Goal: Task Accomplishment & Management: Manage account settings

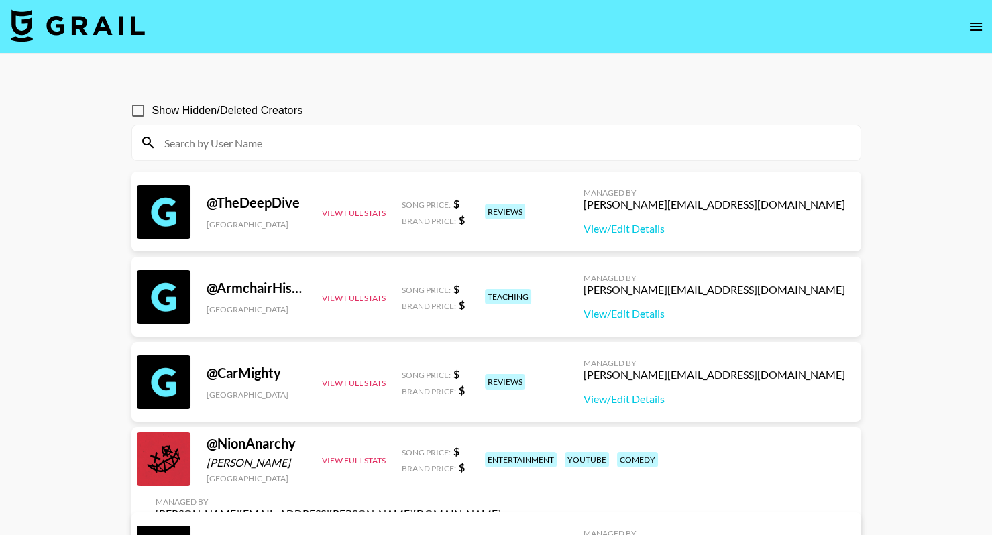
click at [541, 135] on input at bounding box center [504, 142] width 696 height 21
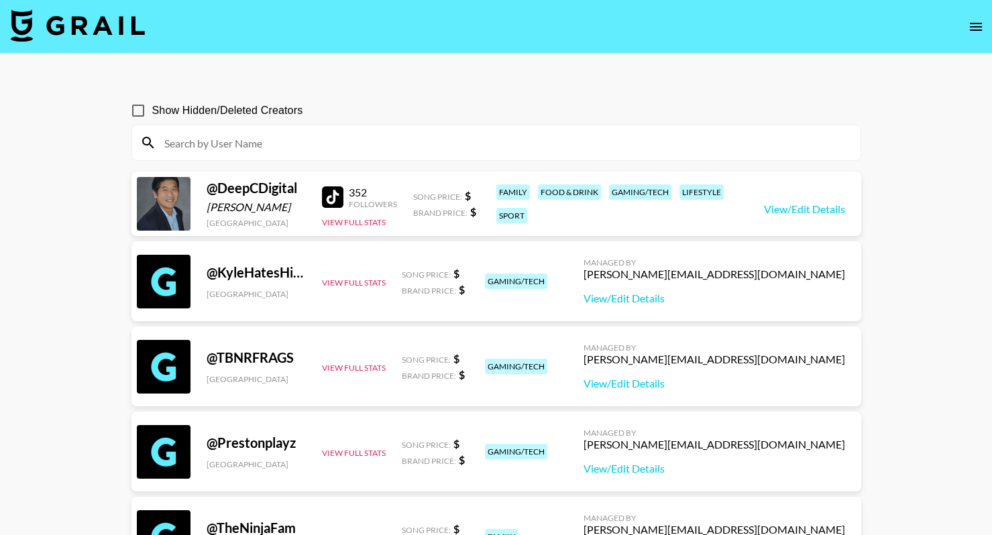
paste input "bradyhoffman313"
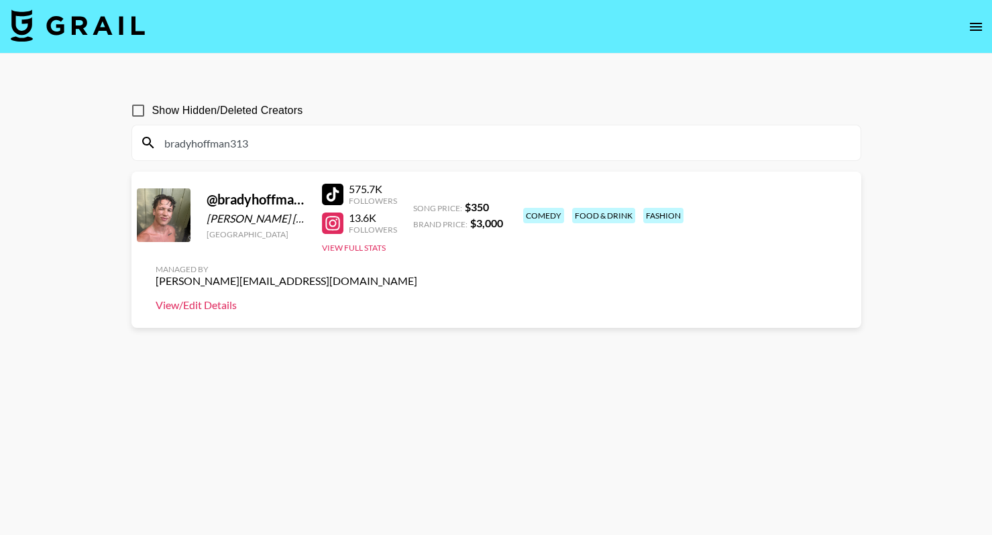
type input "bradyhoffman313"
click at [417, 298] on link "View/Edit Details" at bounding box center [287, 304] width 262 height 13
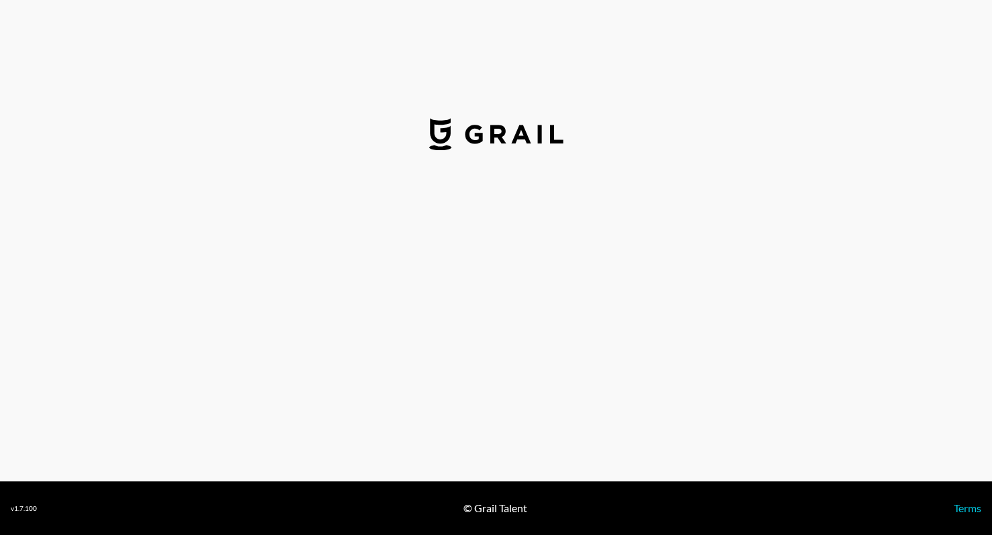
select select "USD"
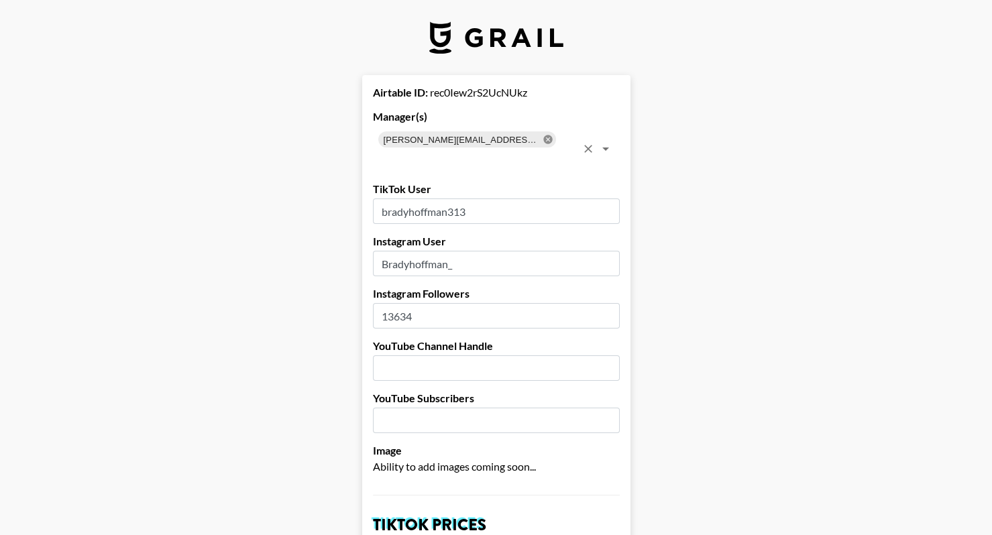
click at [543, 137] on icon at bounding box center [547, 139] width 9 height 9
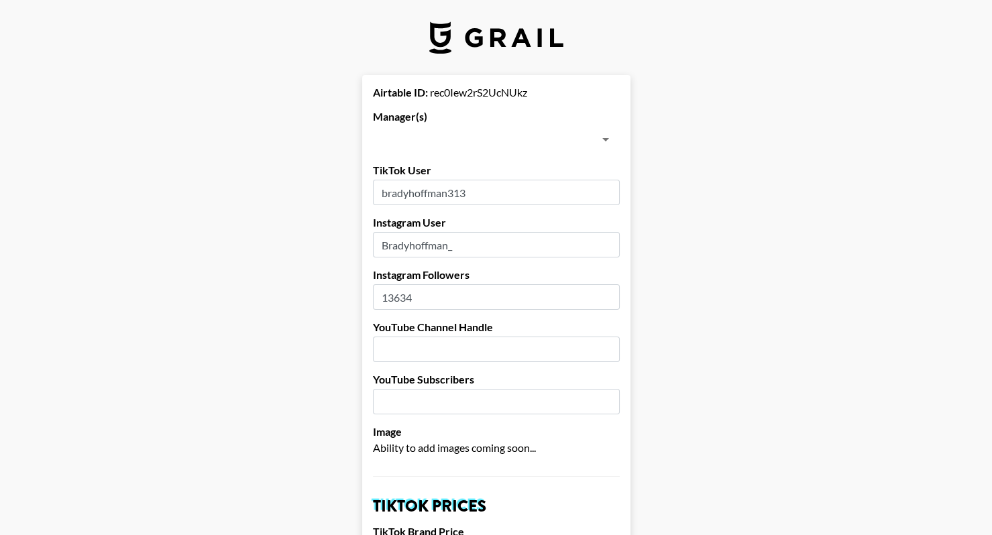
click at [473, 137] on input "text" at bounding box center [485, 139] width 217 height 19
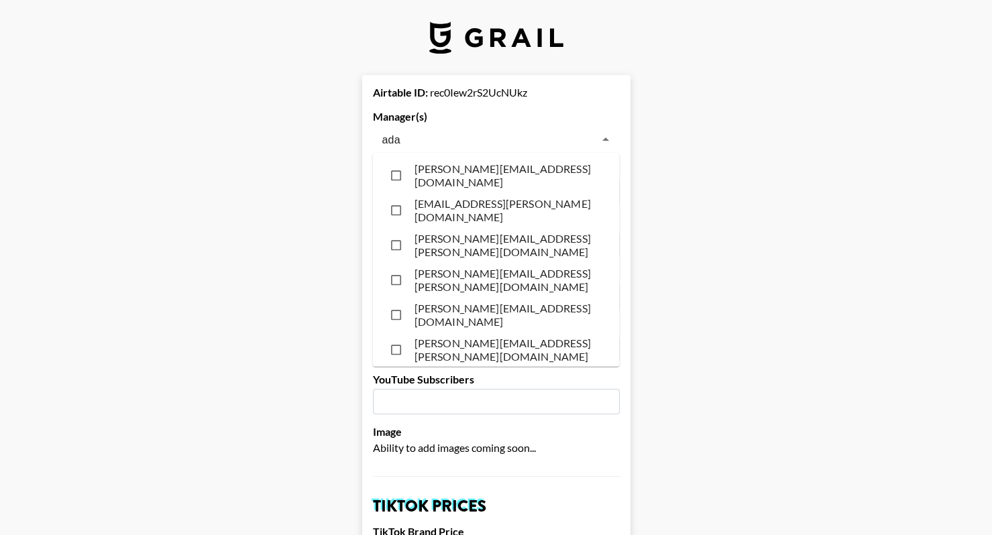
type input "adam"
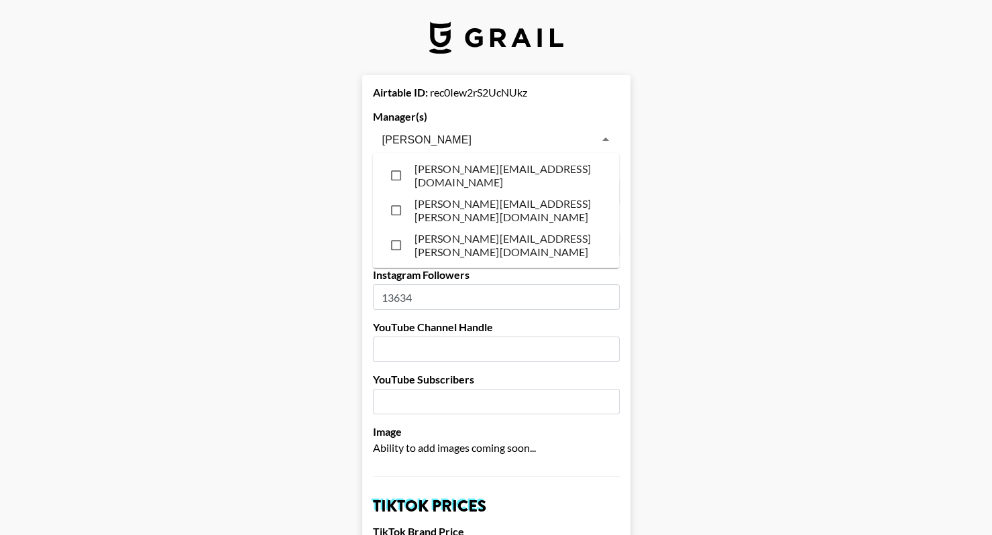
click at [485, 173] on li "adam@grail-talent.com" at bounding box center [496, 175] width 247 height 35
checkbox input "true"
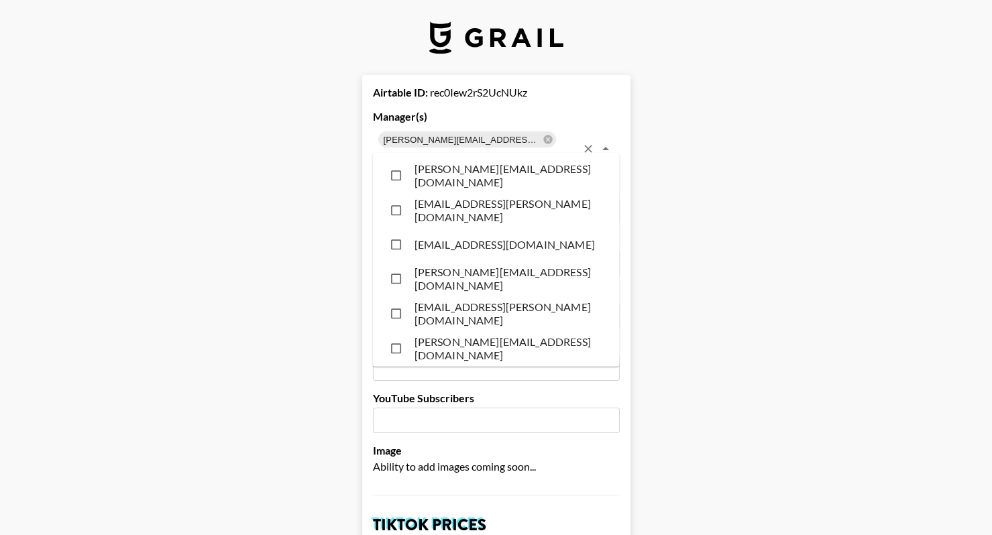
scroll to position [2573, 0]
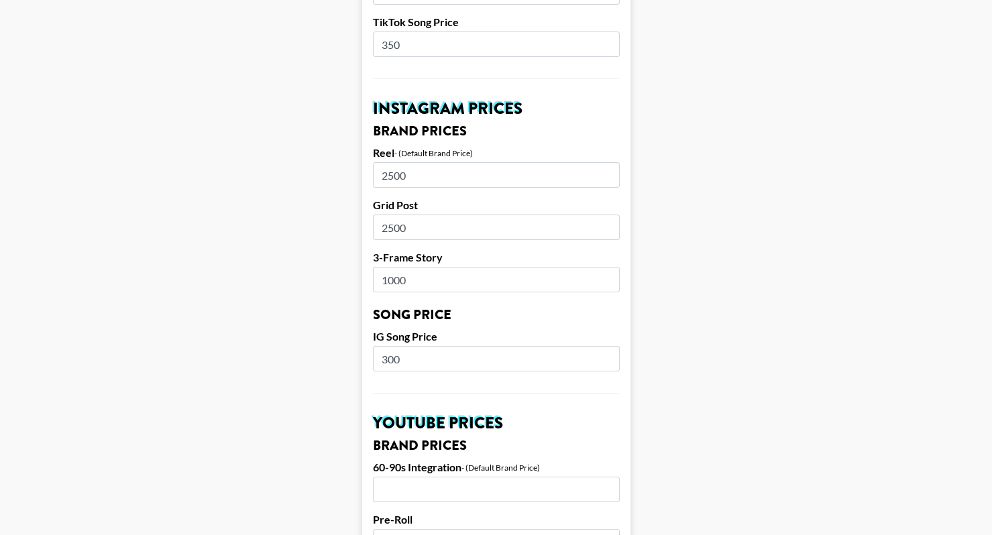
scroll to position [1282, 0]
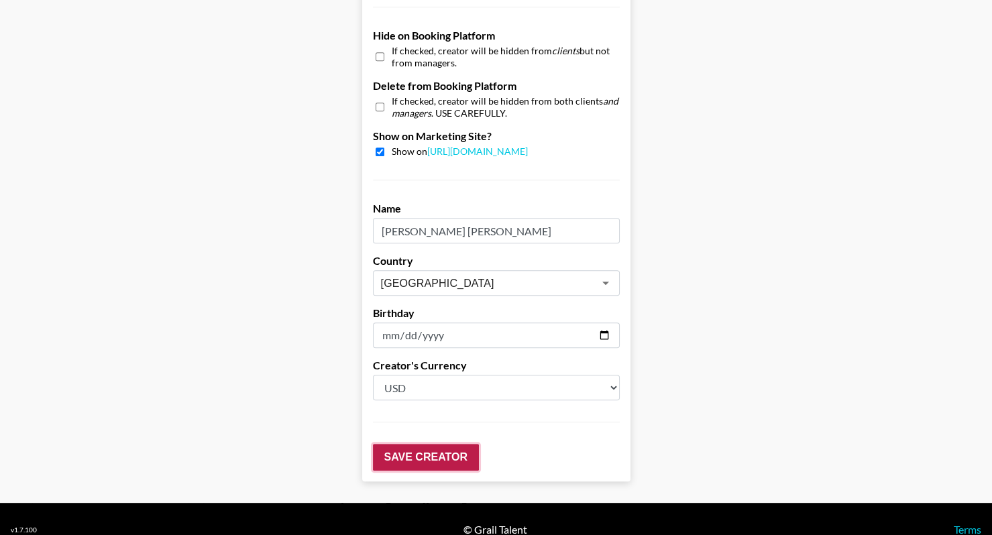
click at [414, 445] on input "Save Creator" at bounding box center [426, 457] width 106 height 27
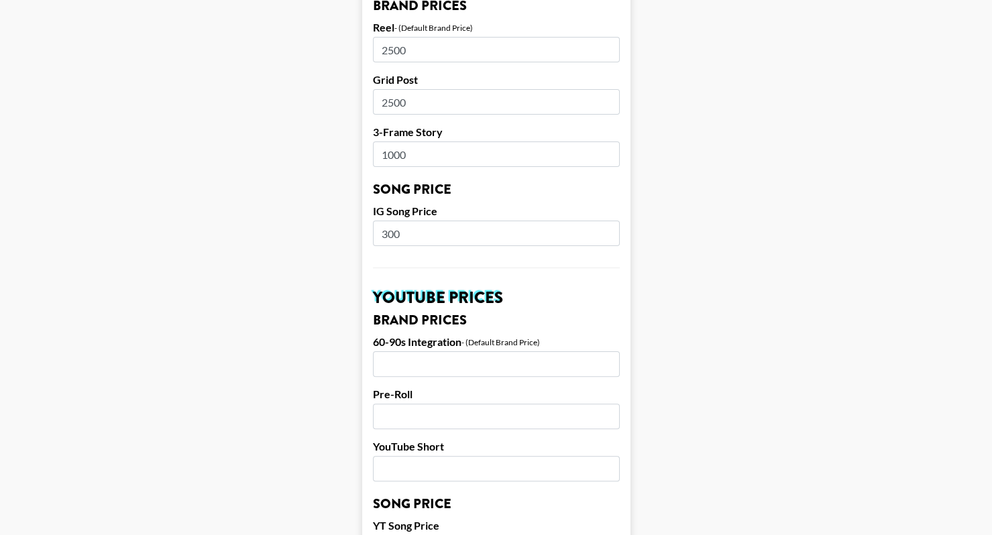
scroll to position [1325, 0]
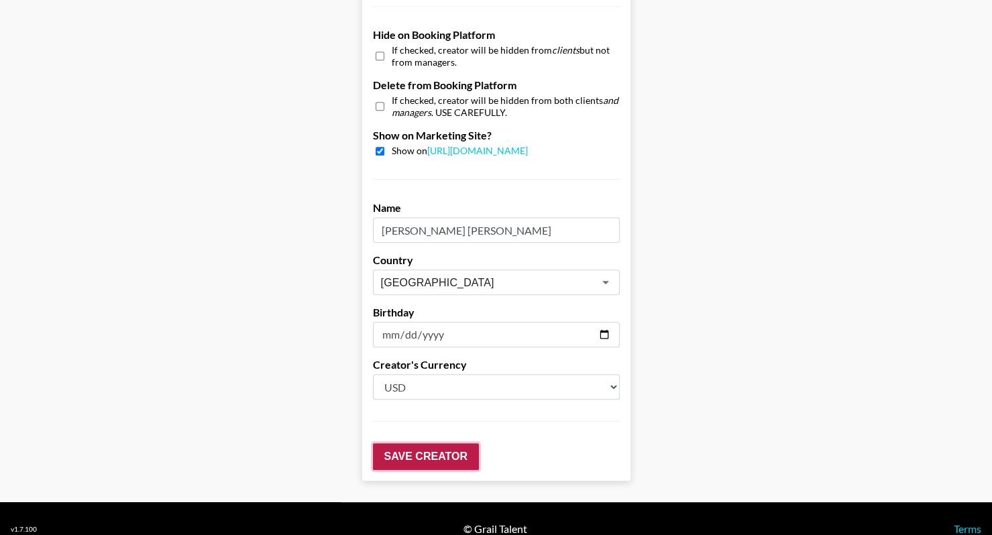
click at [439, 443] on input "Save Creator" at bounding box center [426, 456] width 106 height 27
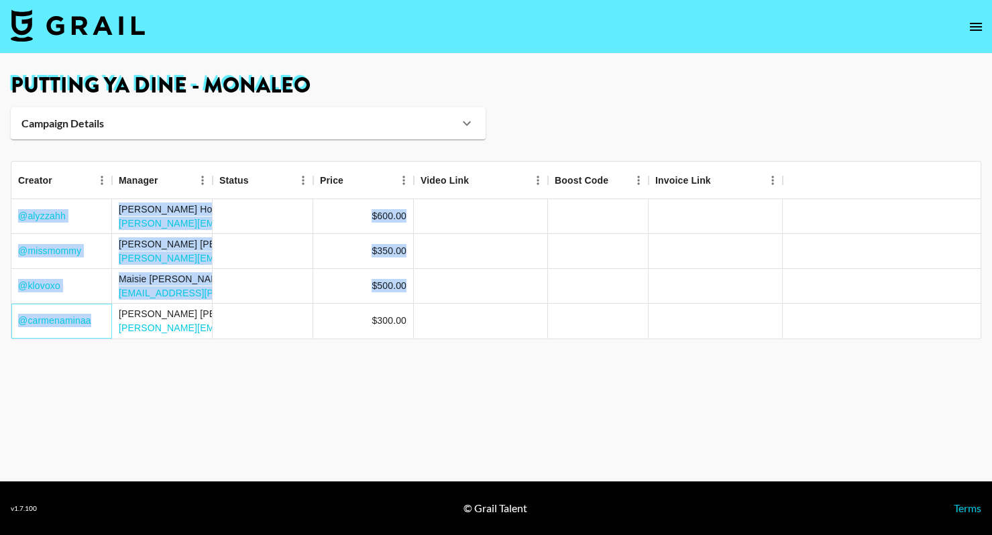
drag, startPoint x: 82, startPoint y: 324, endPoint x: -27, endPoint y: 324, distance: 110.0
click at [0, 324] on html "Putting Ya Dine - Monaleo Campaign Details Booker Nick Arnold Client Stompdown …" at bounding box center [496, 267] width 992 height 535
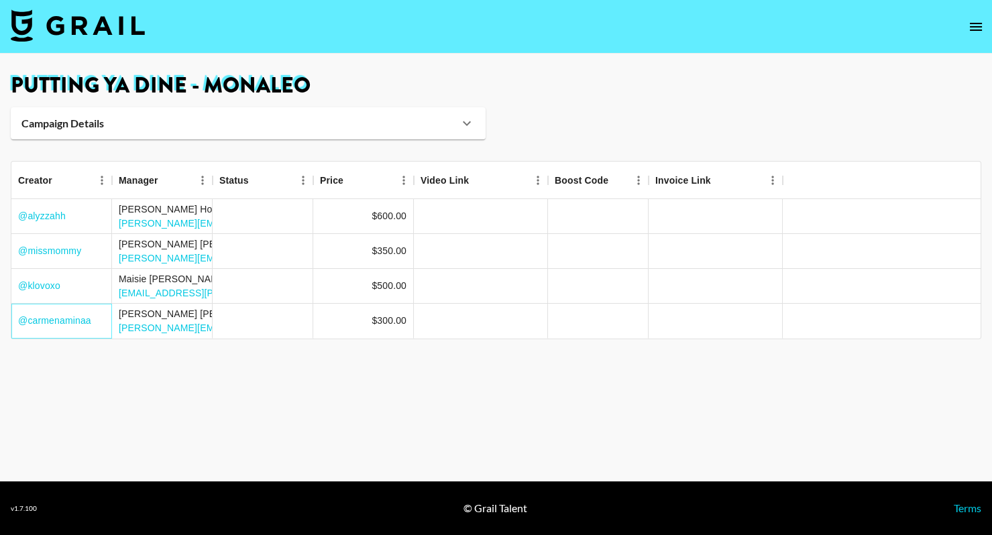
click at [104, 338] on div "@ carmenaminaa" at bounding box center [61, 321] width 101 height 35
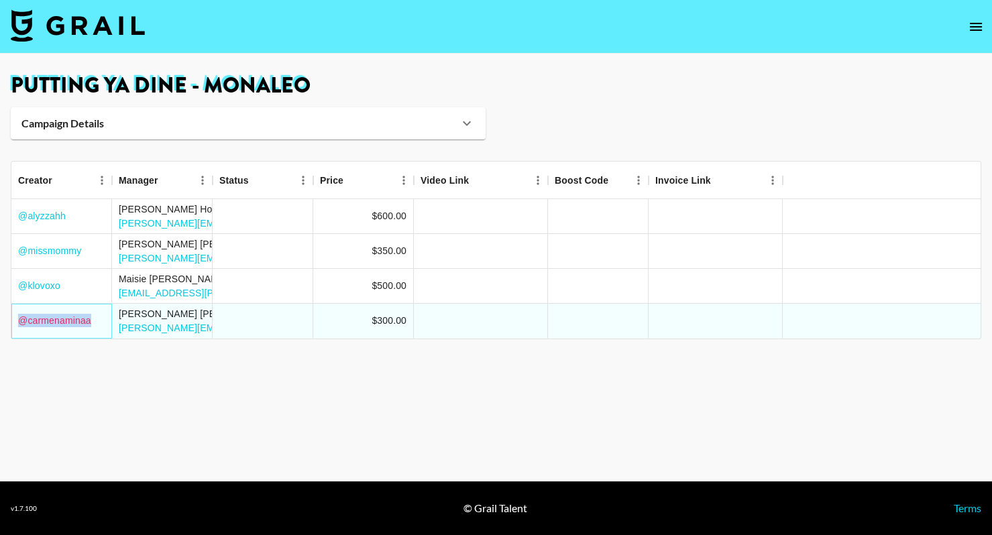
drag, startPoint x: 105, startPoint y: 316, endPoint x: 19, endPoint y: 315, distance: 85.2
click at [20, 315] on div "@ carmenaminaa" at bounding box center [61, 321] width 101 height 35
copy link "@ carmenaminaa"
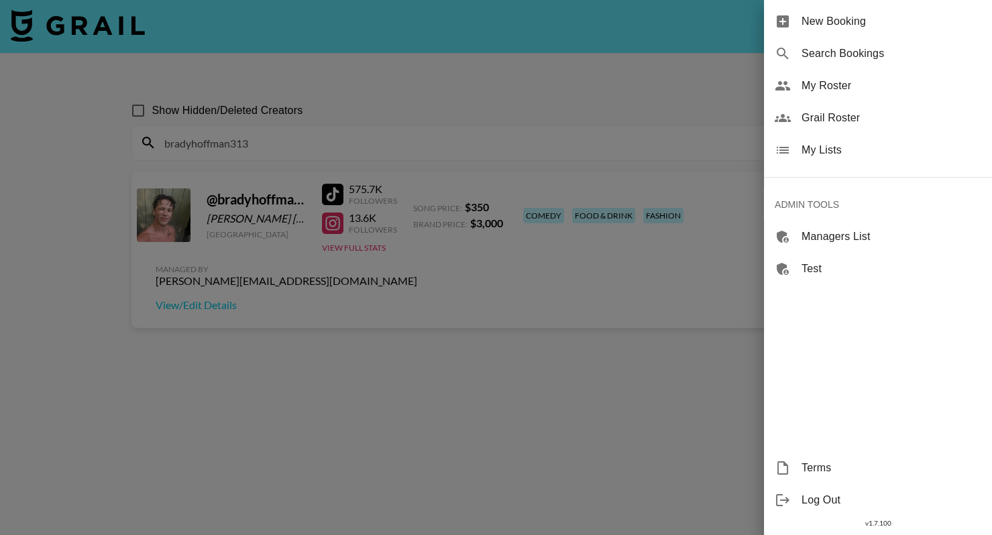
click at [810, 168] on ul "New Booking Search Bookings My Roster Grail Roster My Lists ADMIN TOOLS Manager…" at bounding box center [878, 145] width 228 height 290
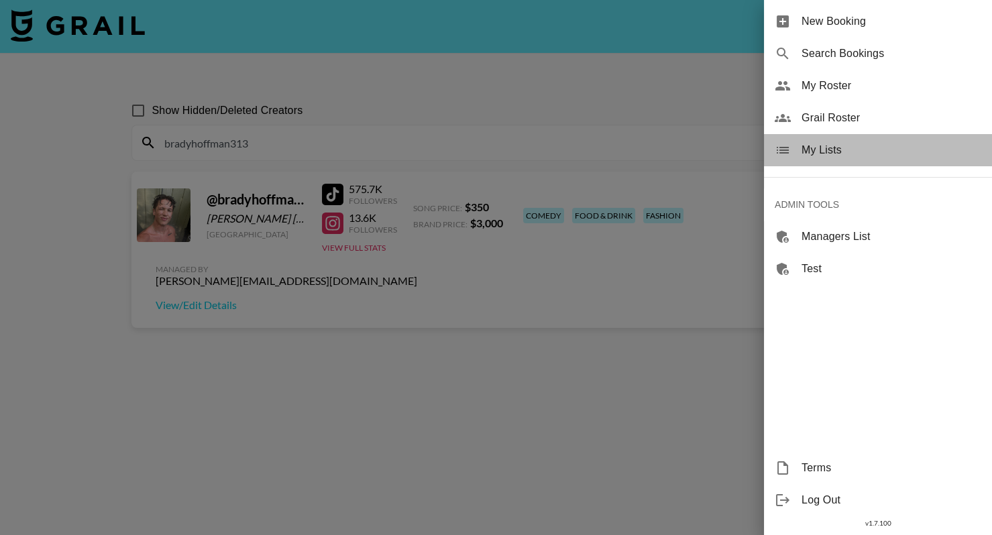
click at [808, 157] on span "My Lists" at bounding box center [891, 150] width 180 height 16
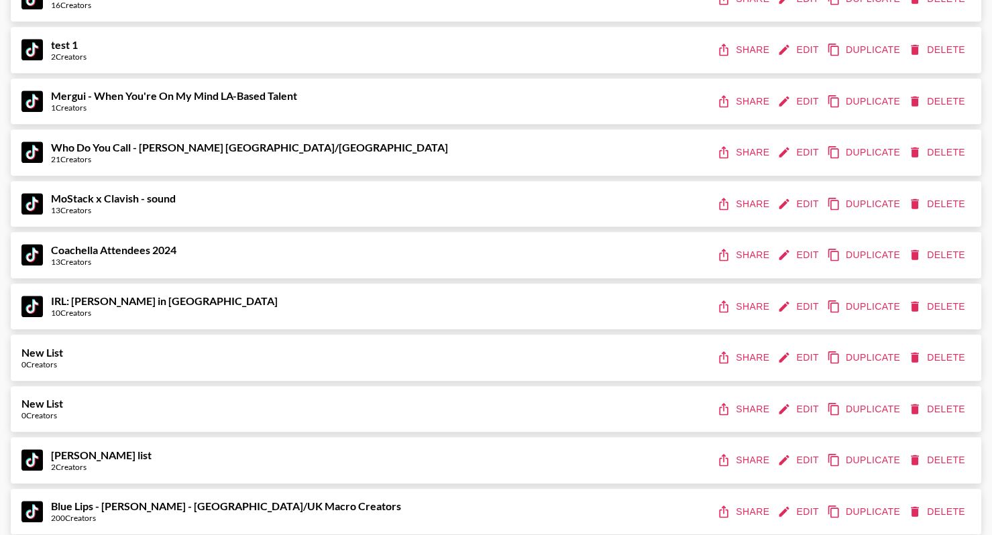
scroll to position [882, 0]
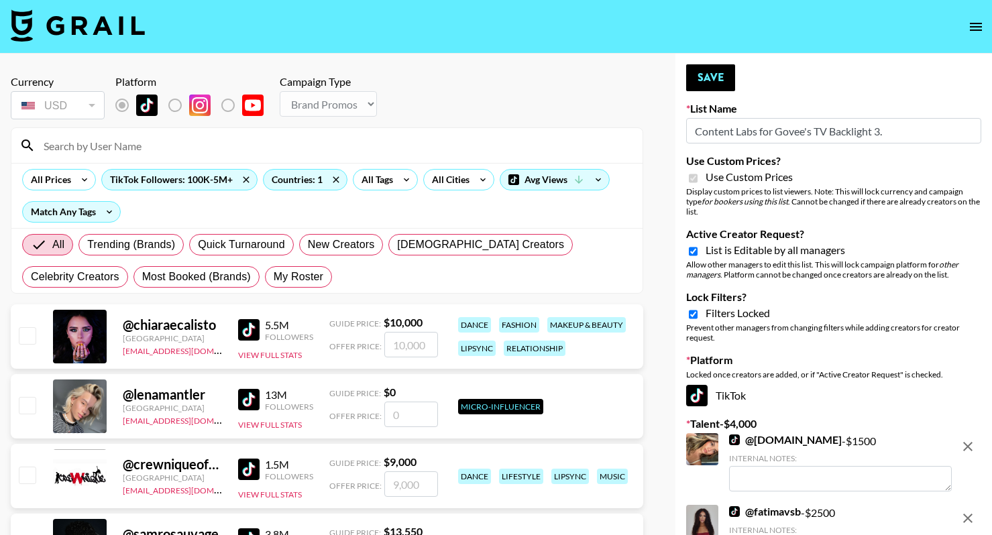
select select "Brand"
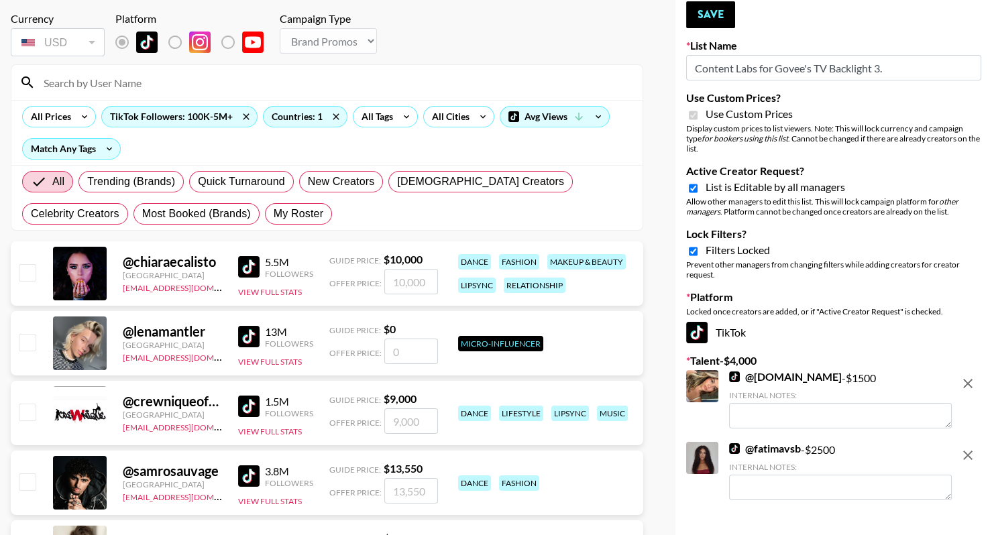
scroll to position [62, 0]
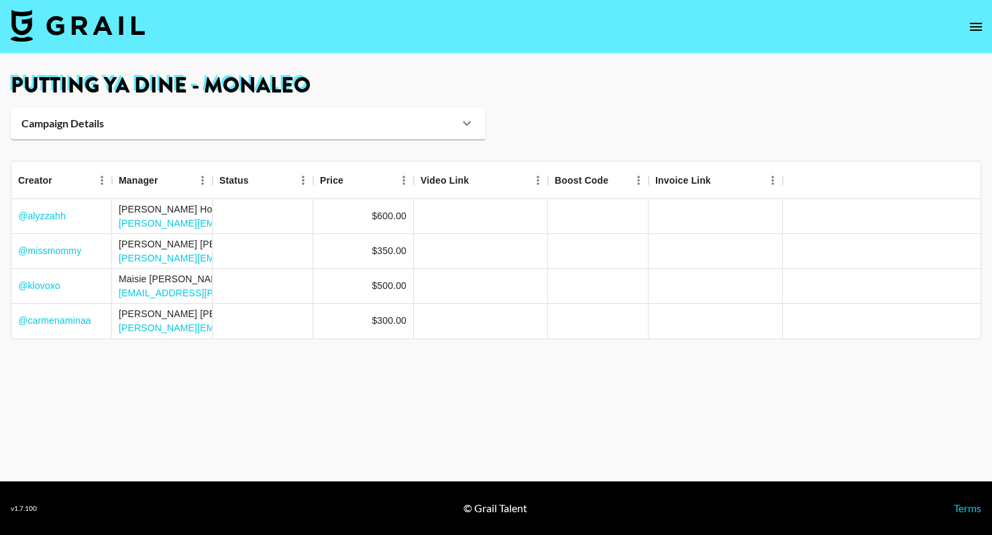
click at [976, 21] on icon "open drawer" at bounding box center [976, 27] width 16 height 16
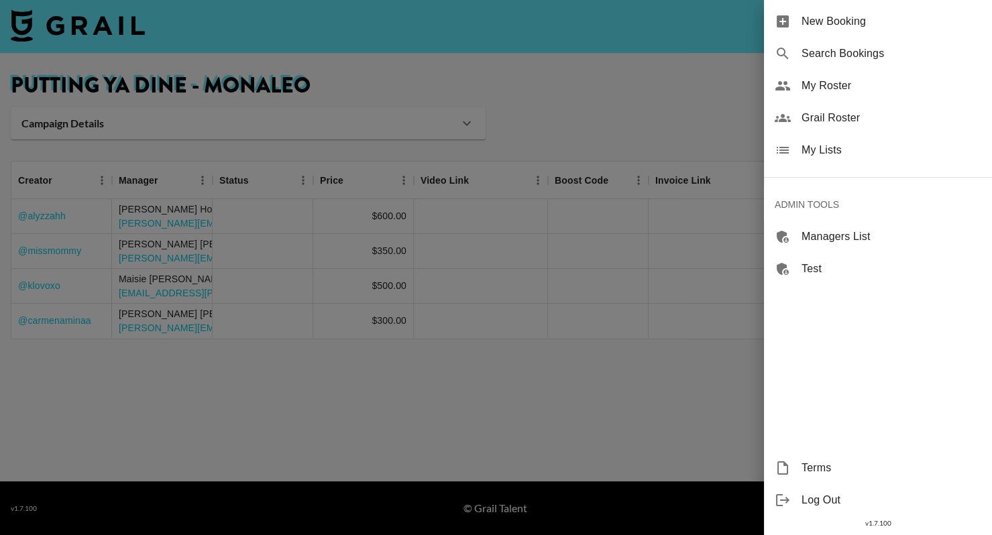
click at [842, 154] on span "My Lists" at bounding box center [891, 150] width 180 height 16
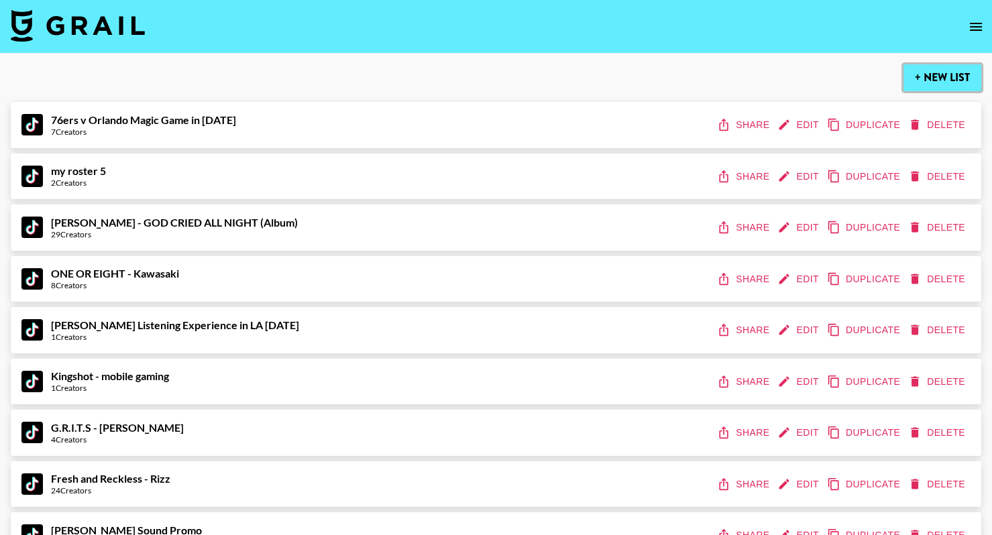
click at [939, 78] on button "+ New List" at bounding box center [942, 77] width 78 height 27
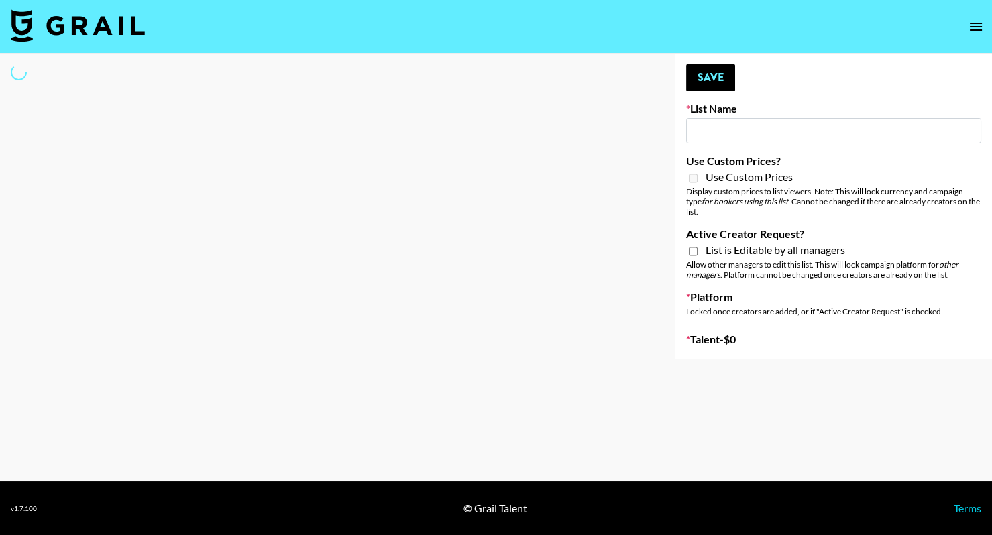
type input "New List"
select select "Song"
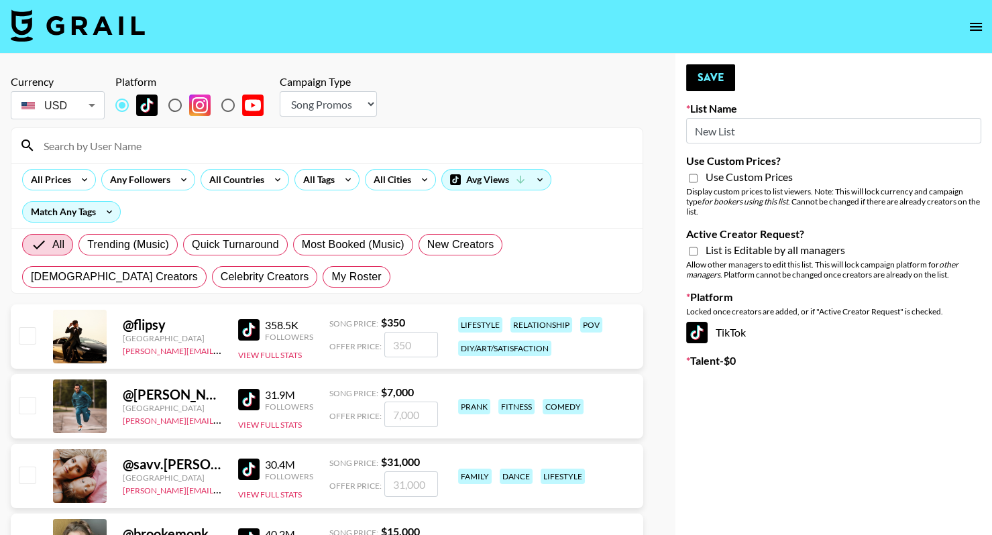
click at [759, 135] on input "New List" at bounding box center [833, 130] width 295 height 25
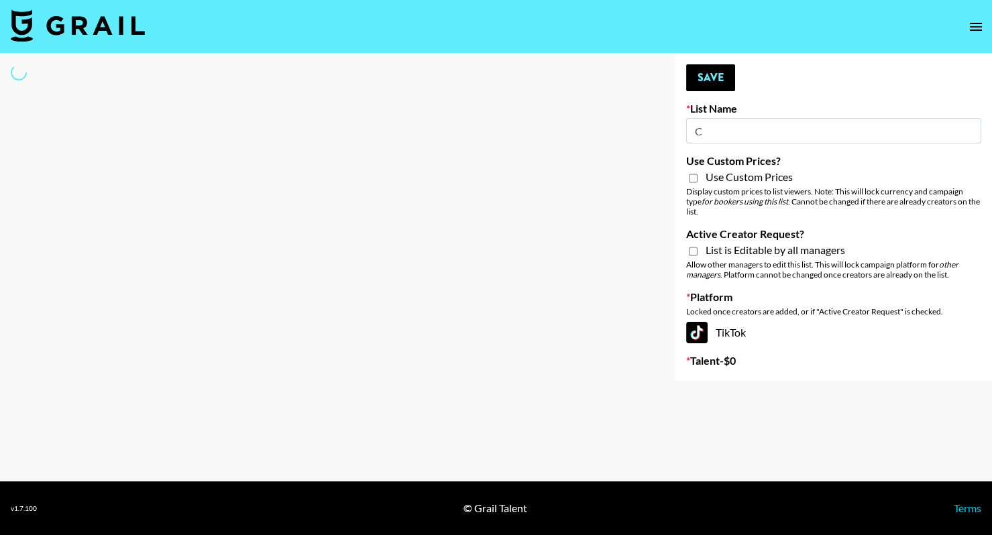
type input "Ca"
select select "Song"
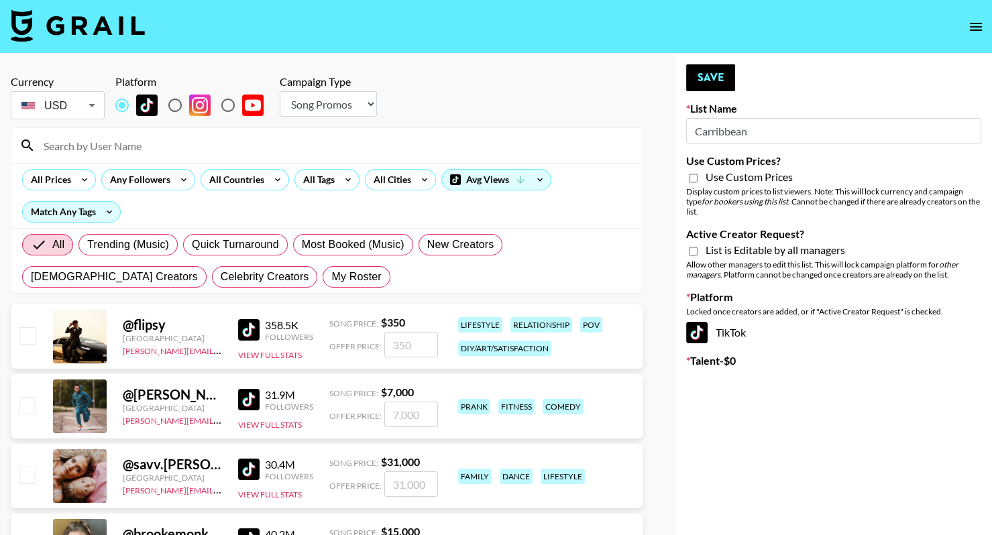
click at [716, 128] on input "Carribbean" at bounding box center [833, 130] width 295 height 25
click at [719, 132] on input "Carribbean" at bounding box center [833, 130] width 295 height 25
click at [781, 135] on input "Caribbean" at bounding box center [833, 130] width 295 height 25
click at [766, 135] on input "Caribbean Disapora Creators" at bounding box center [833, 130] width 295 height 25
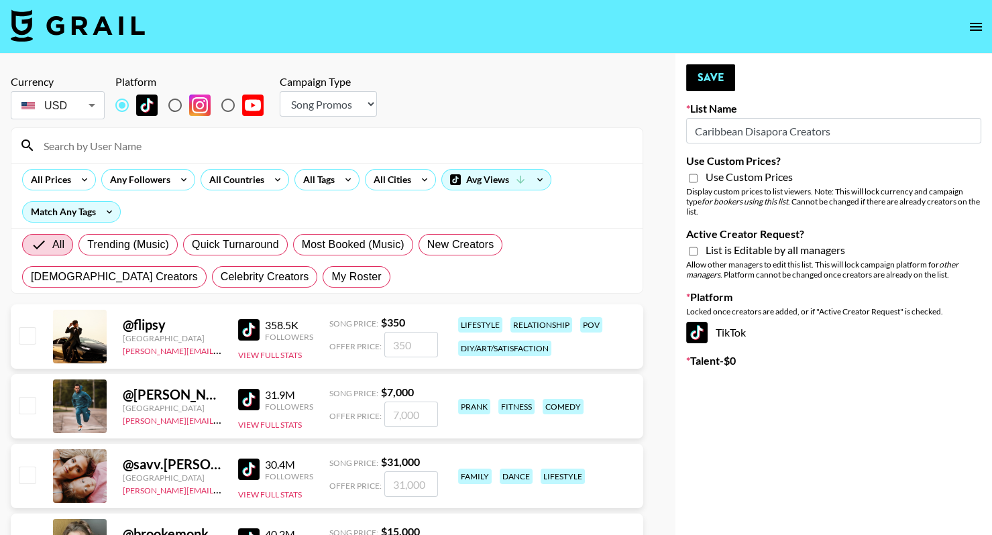
click at [767, 134] on input "Caribbean Disapora Creators" at bounding box center [833, 130] width 295 height 25
click at [767, 133] on input "Caribbean Disapora Creators" at bounding box center [833, 130] width 295 height 25
type input "Caribbean Diaspora Creators"
click at [719, 251] on span "List is Editable by all managers" at bounding box center [774, 249] width 139 height 13
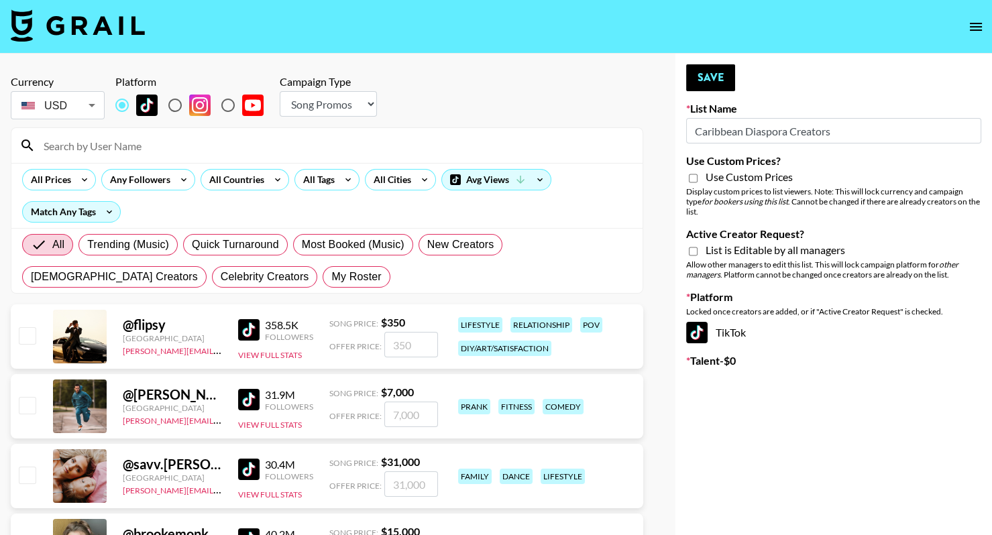
click at [697, 251] on input "Active Creator Request?" at bounding box center [693, 251] width 9 height 12
checkbox input "true"
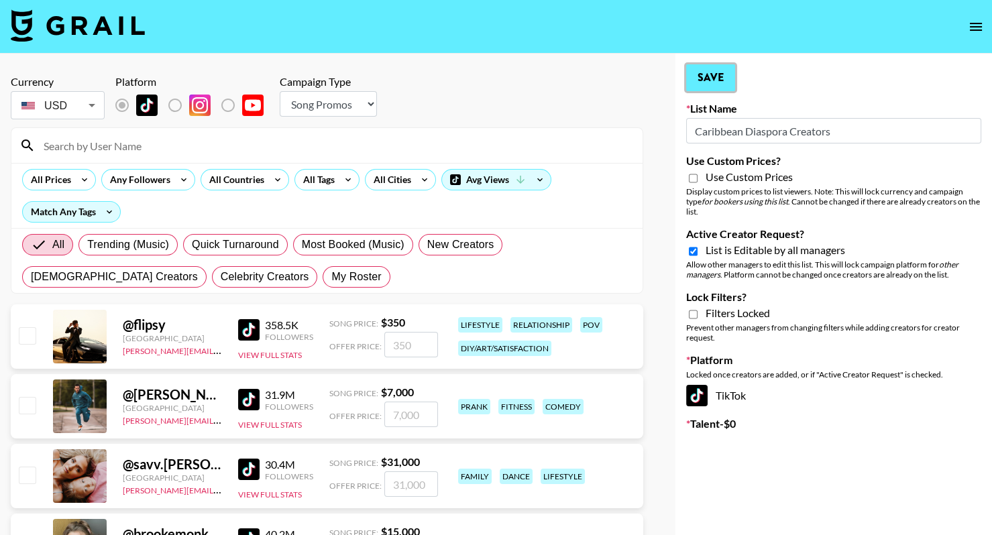
click at [714, 80] on button "Save" at bounding box center [710, 77] width 49 height 27
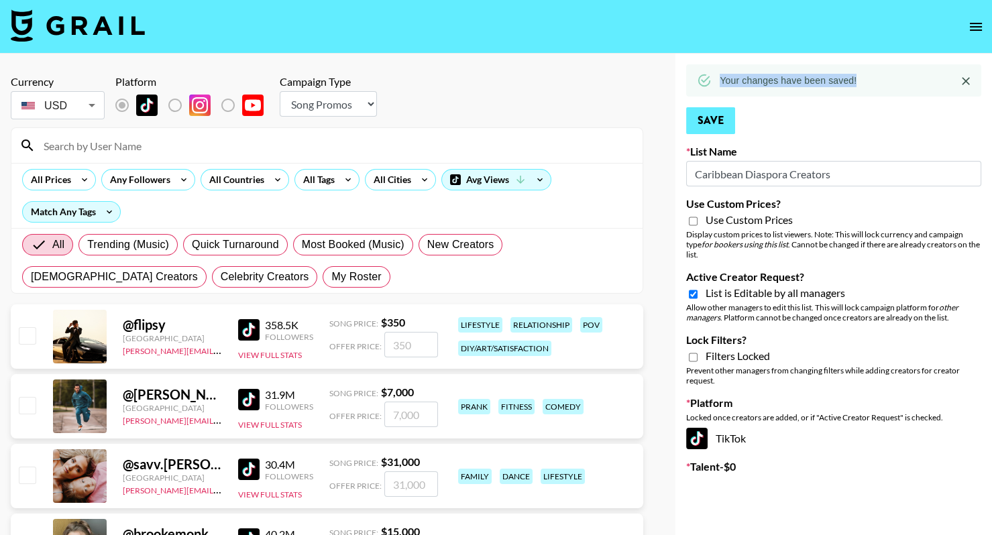
click at [714, 80] on div "Your changes have been saved!" at bounding box center [833, 80] width 295 height 32
